Goal: Transaction & Acquisition: Purchase product/service

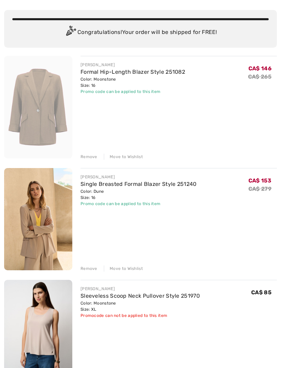
scroll to position [53, 0]
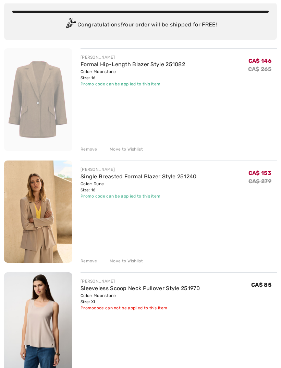
click at [88, 147] on div "Remove" at bounding box center [89, 149] width 17 height 6
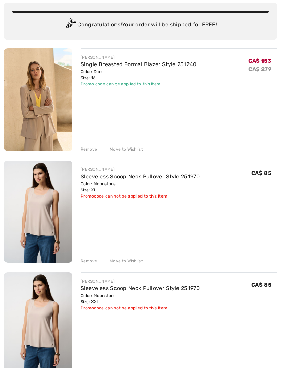
click at [89, 262] on div "Remove" at bounding box center [89, 261] width 17 height 6
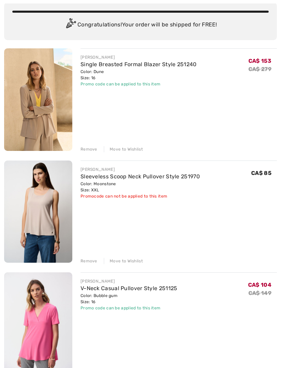
click at [90, 259] on div "Remove" at bounding box center [89, 261] width 17 height 6
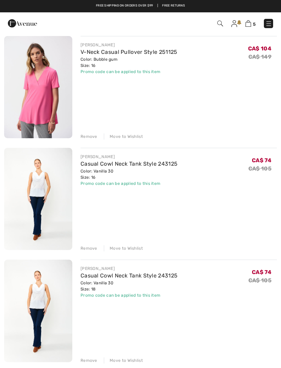
scroll to position [177, 0]
click at [92, 245] on div "Remove Move to Wishlist" at bounding box center [179, 248] width 196 height 8
click at [91, 249] on div "Remove" at bounding box center [89, 248] width 17 height 6
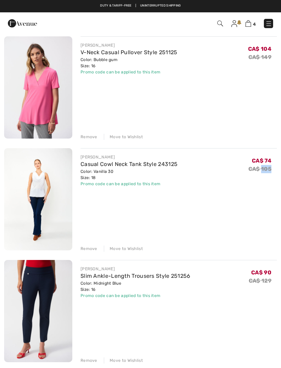
click at [237, 208] on div "[PERSON_NAME] Casual Cowl Neck Tank Style 243125 Color: Vanilla 30 Size: 18 Fin…" at bounding box center [179, 200] width 196 height 104
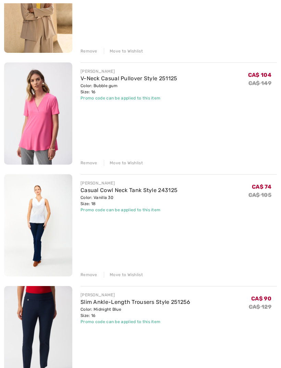
scroll to position [151, 0]
click at [90, 161] on div "Remove" at bounding box center [89, 163] width 17 height 6
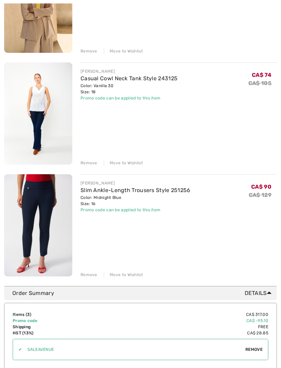
click at [90, 162] on div "Remove" at bounding box center [89, 163] width 17 height 6
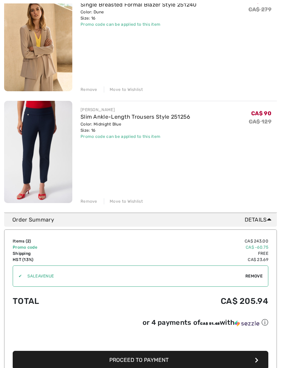
scroll to position [113, 0]
click at [166, 364] on button "Proceed to Payment" at bounding box center [141, 359] width 256 height 18
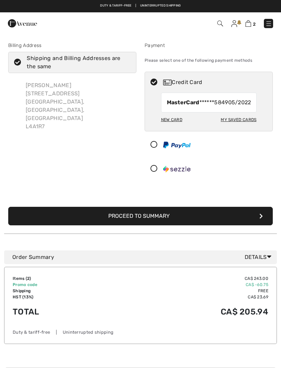
click at [236, 125] on div "My Saved Cards" at bounding box center [239, 120] width 36 height 12
radio input "true"
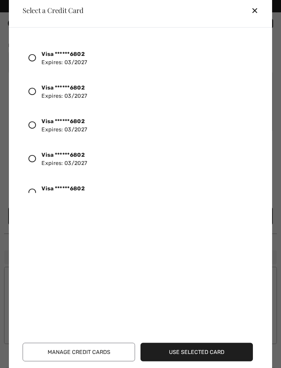
click at [36, 58] on div at bounding box center [34, 58] width 13 height 12
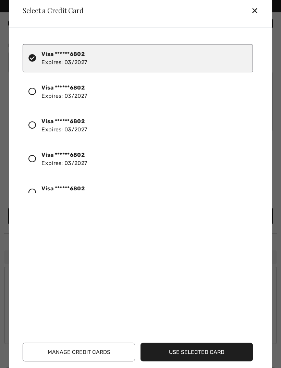
click at [204, 353] on button "Use Selected Card" at bounding box center [196, 351] width 112 height 18
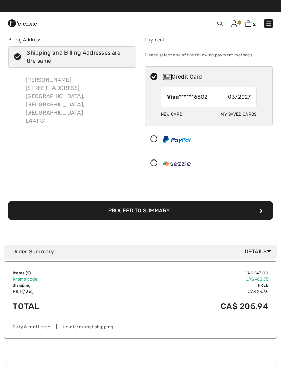
scroll to position [5, 0]
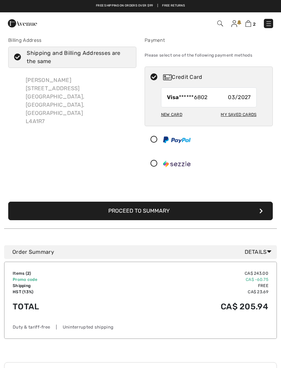
click at [171, 212] on button "Proceed to Summary" at bounding box center [140, 210] width 264 height 18
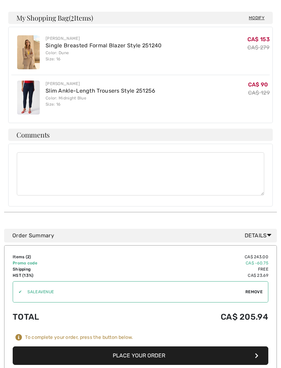
scroll to position [210, 0]
click at [156, 346] on button "Place Your Order" at bounding box center [141, 355] width 256 height 18
